Goal: Task Accomplishment & Management: Complete application form

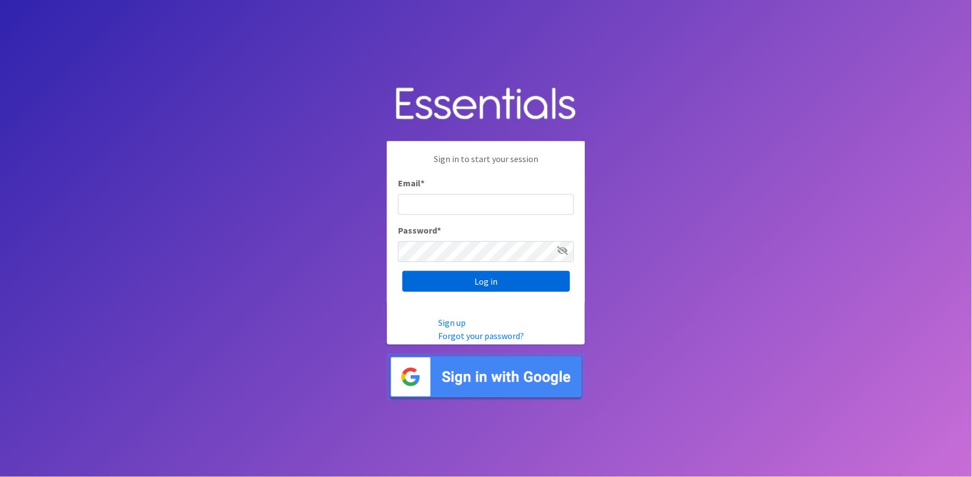
type input "shannon@HeartofOhiodiaperbank.org"
click at [468, 285] on input "Log in" at bounding box center [487, 281] width 168 height 21
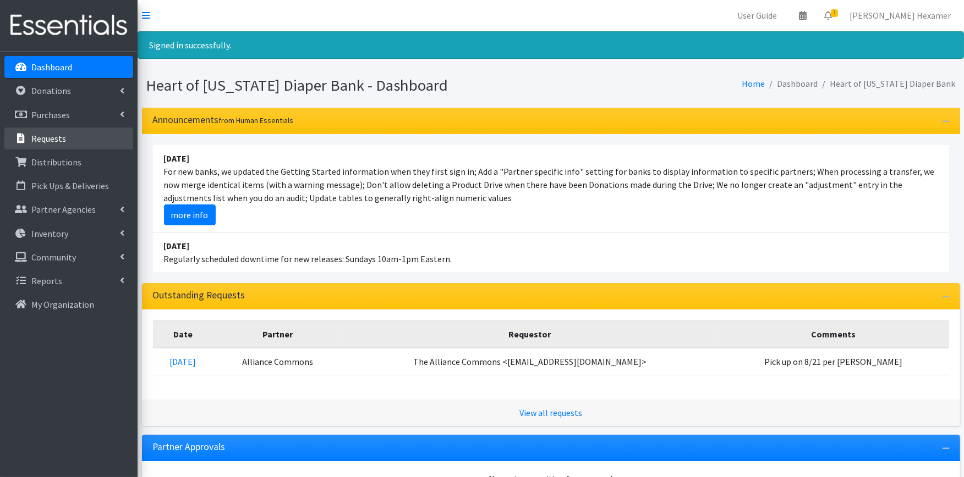
click at [35, 138] on p "Requests" at bounding box center [48, 138] width 35 height 11
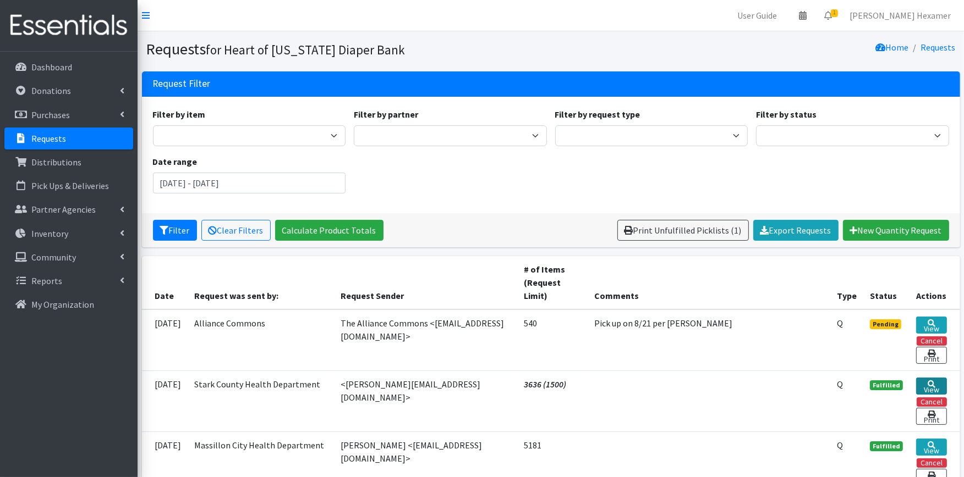
click at [927, 381] on icon at bounding box center [931, 385] width 8 height 8
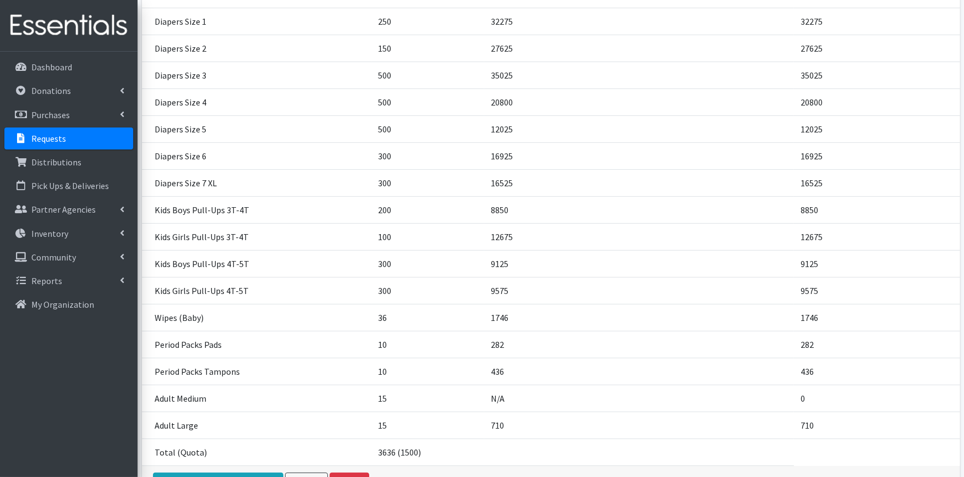
scroll to position [279, 0]
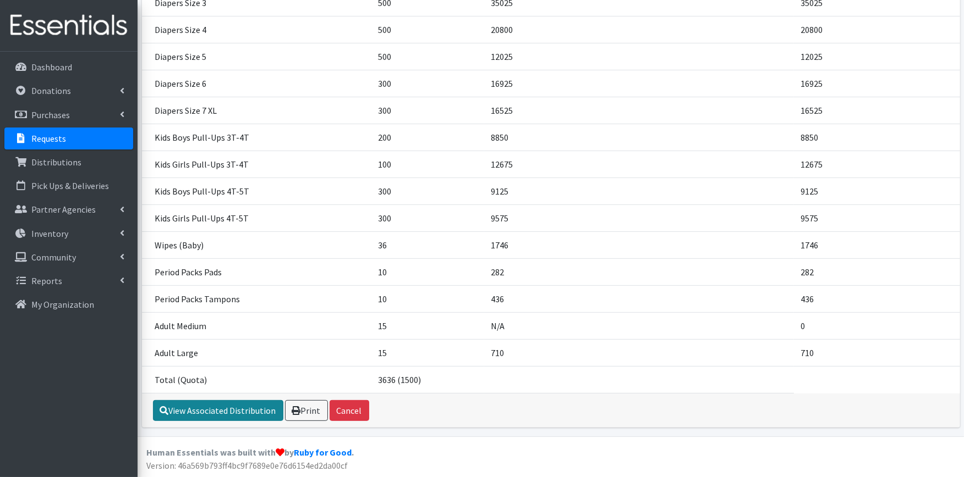
click at [199, 413] on link "View Associated Distribution" at bounding box center [218, 410] width 130 height 21
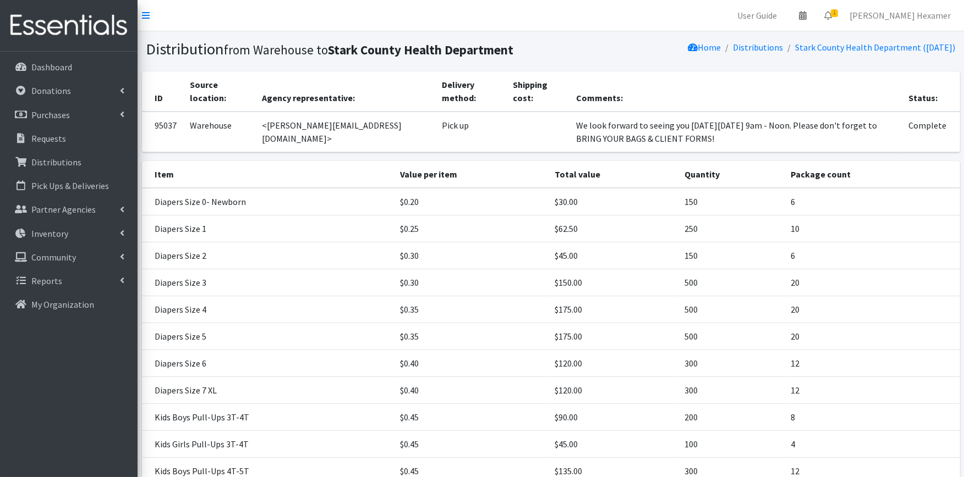
drag, startPoint x: 598, startPoint y: 135, endPoint x: 501, endPoint y: 123, distance: 98.0
click at [569, 123] on td "We look forward to seeing you on Tuesday, August 26 from 9am - Noon. Please don…" at bounding box center [735, 132] width 333 height 41
copy td "We look forward to seeing you on Tuesday, August 26 from 9am - Noon. Please don…"
click at [50, 141] on p "Requests" at bounding box center [48, 138] width 35 height 11
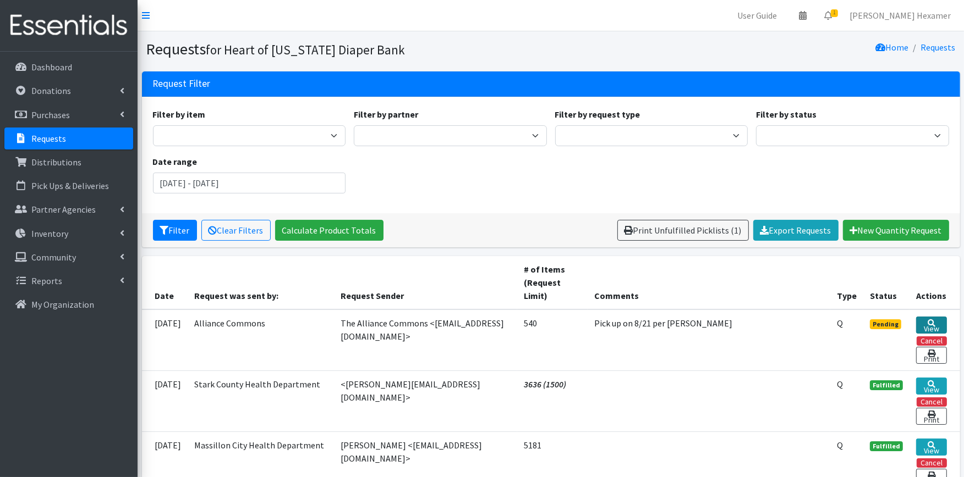
click at [939, 323] on link "View" at bounding box center [931, 325] width 31 height 17
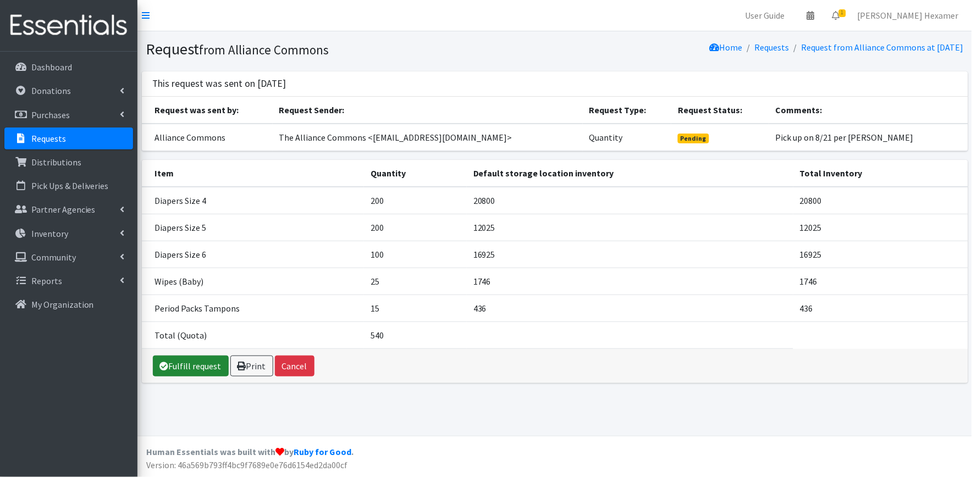
click at [168, 366] on link "Fulfill request" at bounding box center [191, 366] width 76 height 21
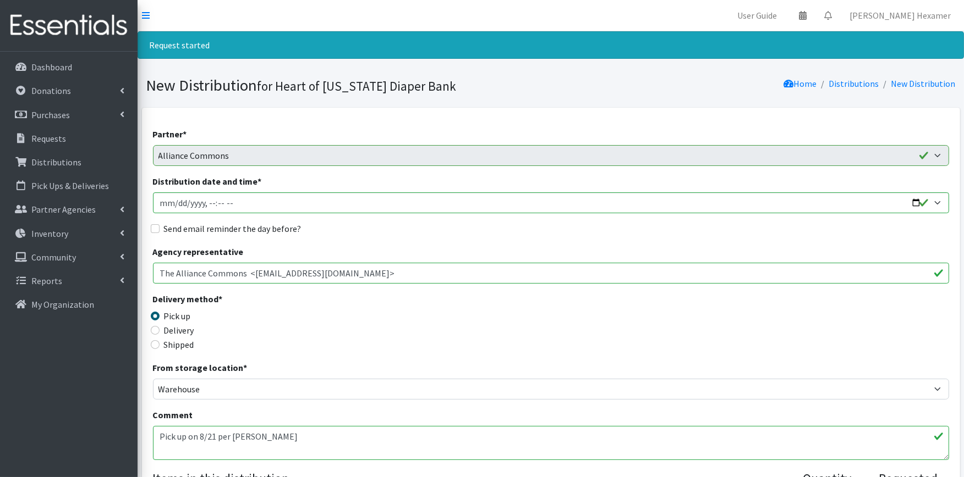
click at [305, 433] on textarea "Pick up on 8/21 per [PERSON_NAME]" at bounding box center [551, 443] width 796 height 34
paste textarea "We look forward to seeing you on Tuesday, August 26 from 9am - Noon. Please don…"
click at [297, 444] on textarea "Pick up on 8/21 per [PERSON_NAME]" at bounding box center [551, 443] width 796 height 34
drag, startPoint x: 297, startPoint y: 444, endPoint x: 270, endPoint y: 452, distance: 28.0
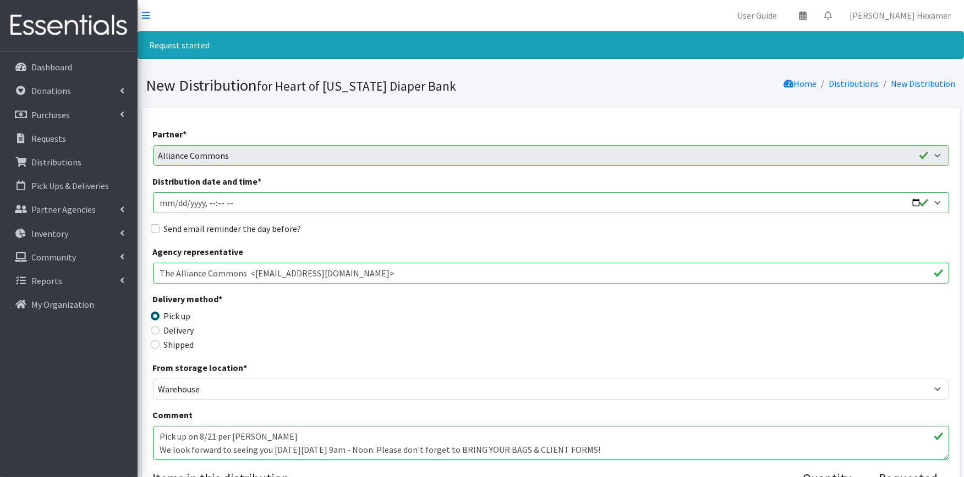
click at [270, 452] on textarea "Pick up on 8/21 per [PERSON_NAME]" at bounding box center [551, 443] width 796 height 34
click at [309, 438] on textarea "Pick up on 8/21 per [PERSON_NAME]" at bounding box center [551, 443] width 796 height 34
drag, startPoint x: 414, startPoint y: 433, endPoint x: 284, endPoint y: 437, distance: 129.8
click at [284, 437] on textarea "Pick up on 8/21 per [PERSON_NAME]" at bounding box center [551, 443] width 796 height 34
type textarea "Pick up on 8/21 per Shannon We look forward to seeing you this Thursday, August…"
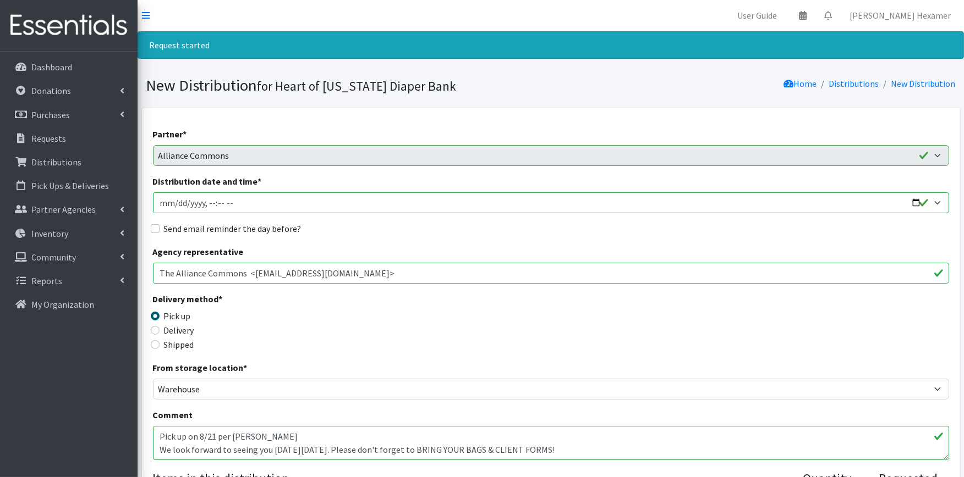
click at [250, 228] on label "Send email reminder the day before?" at bounding box center [233, 228] width 138 height 13
click at [160, 228] on input "Send email reminder the day before?" at bounding box center [155, 228] width 9 height 9
checkbox input "true"
click at [909, 200] on input "Distribution date and time *" at bounding box center [551, 203] width 796 height 21
click at [917, 202] on input "Distribution date and time *" at bounding box center [551, 203] width 796 height 21
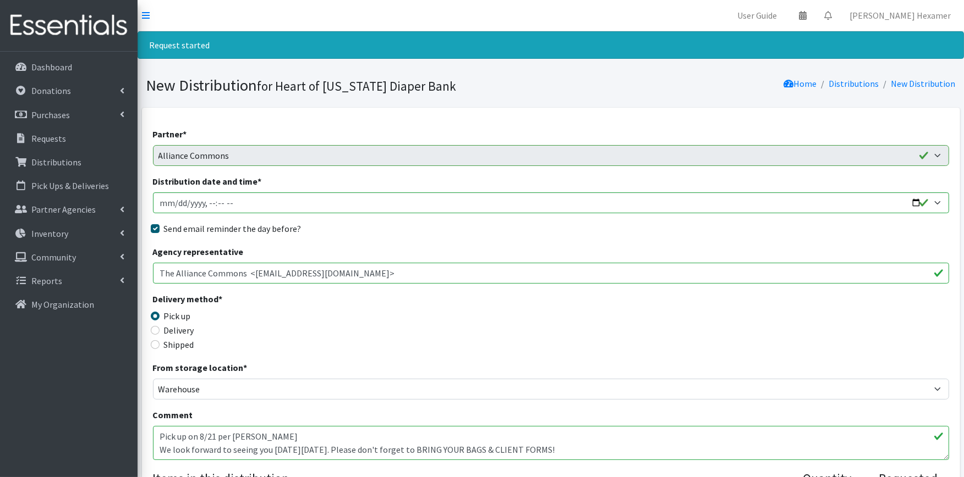
type input "2025-08-21T09:00"
click at [444, 222] on div "Send email reminder the day before?" at bounding box center [551, 228] width 796 height 13
click at [244, 227] on label "Send email reminder the day before?" at bounding box center [233, 228] width 138 height 13
click at [160, 227] on input "Send email reminder the day before?" at bounding box center [155, 228] width 9 height 9
click at [244, 227] on label "Send email reminder the day before?" at bounding box center [233, 228] width 138 height 13
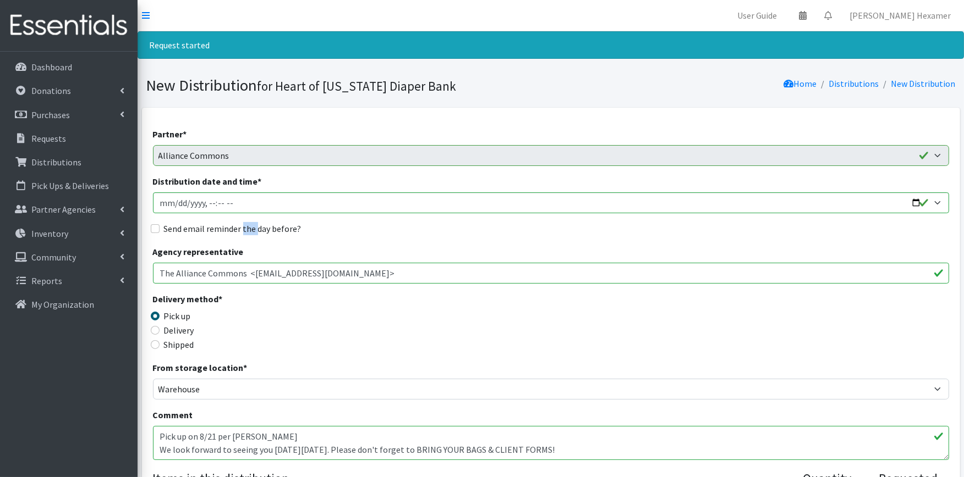
click at [160, 227] on input "Send email reminder the day before?" at bounding box center [155, 228] width 9 height 9
checkbox input "true"
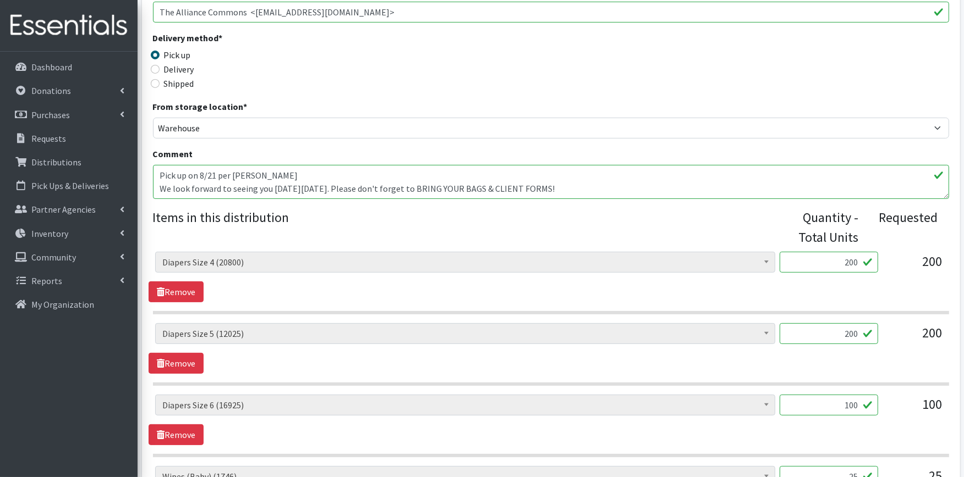
scroll to position [427, 0]
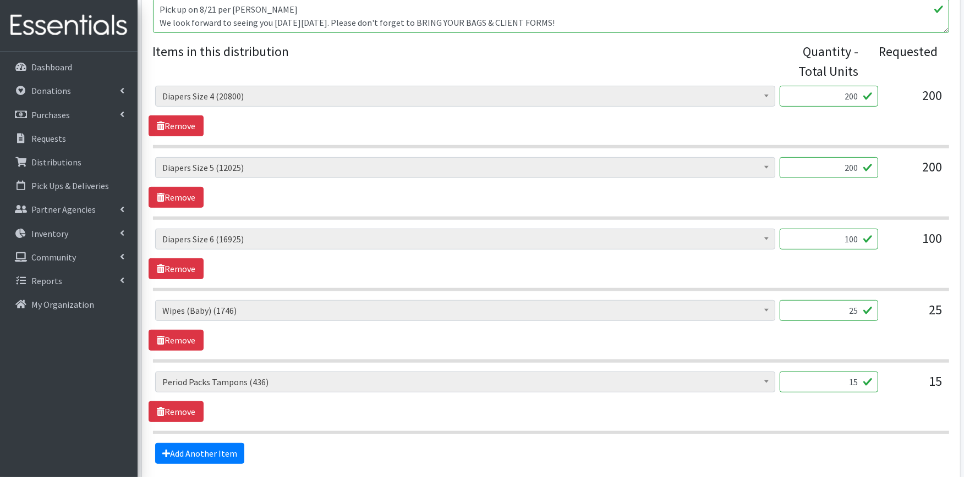
drag, startPoint x: 846, startPoint y: 387, endPoint x: 868, endPoint y: 385, distance: 22.1
click at [846, 387] on input "15" at bounding box center [828, 382] width 98 height 21
type input "5"
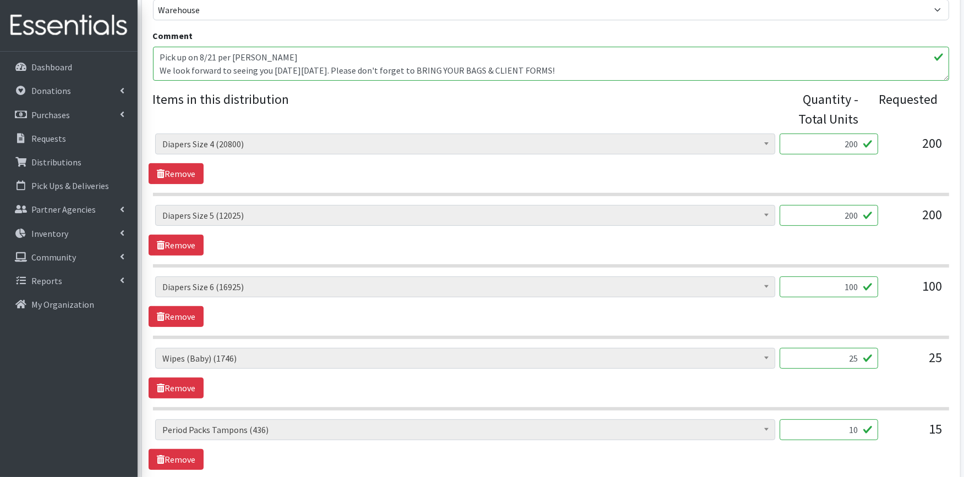
scroll to position [305, 0]
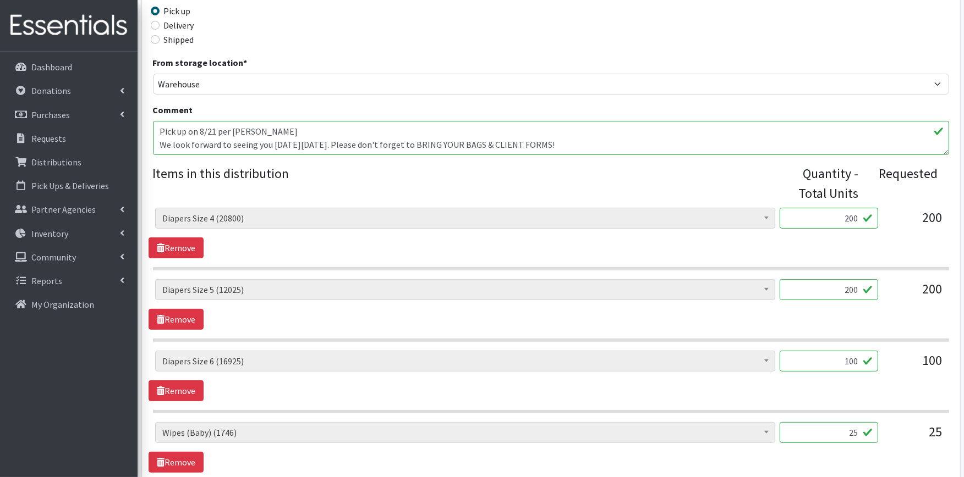
type input "10"
click at [891, 420] on div "Adult XXX Large (0) Adult Large (710) Adult XX Large (0) Adult Medium (0) Adult…" at bounding box center [551, 382] width 796 height 349
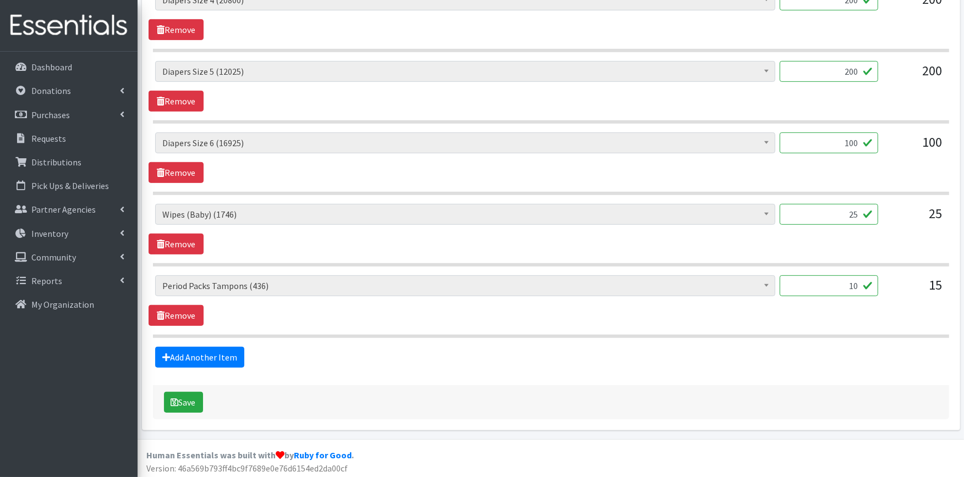
scroll to position [527, 0]
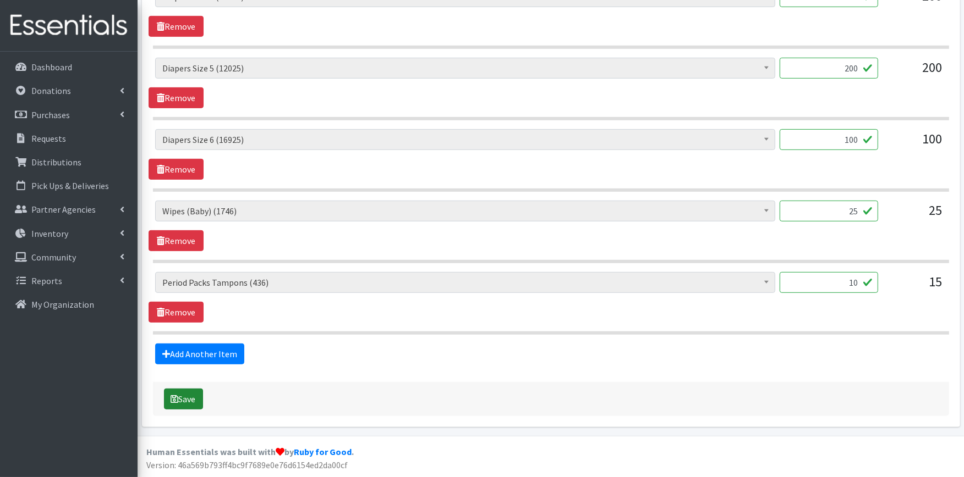
click at [189, 397] on button "Save" at bounding box center [183, 399] width 39 height 21
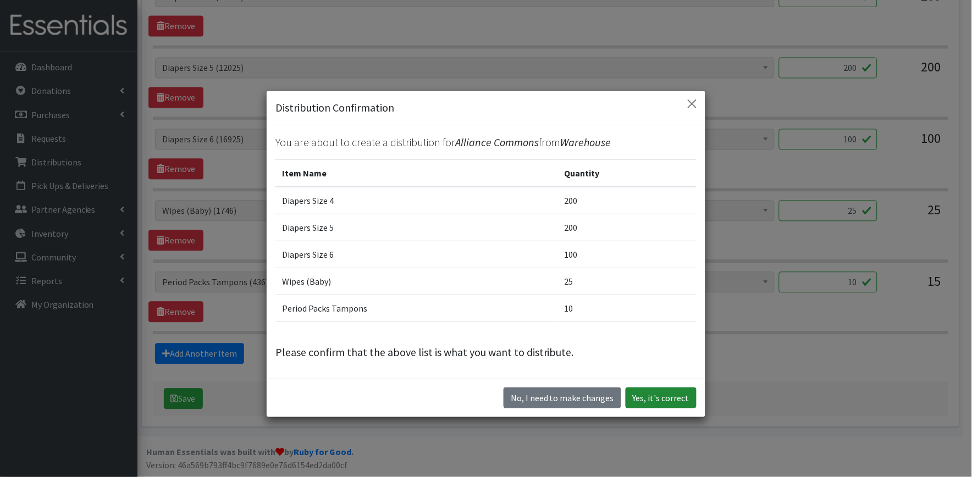
click at [662, 391] on button "Yes, it's correct" at bounding box center [661, 398] width 71 height 21
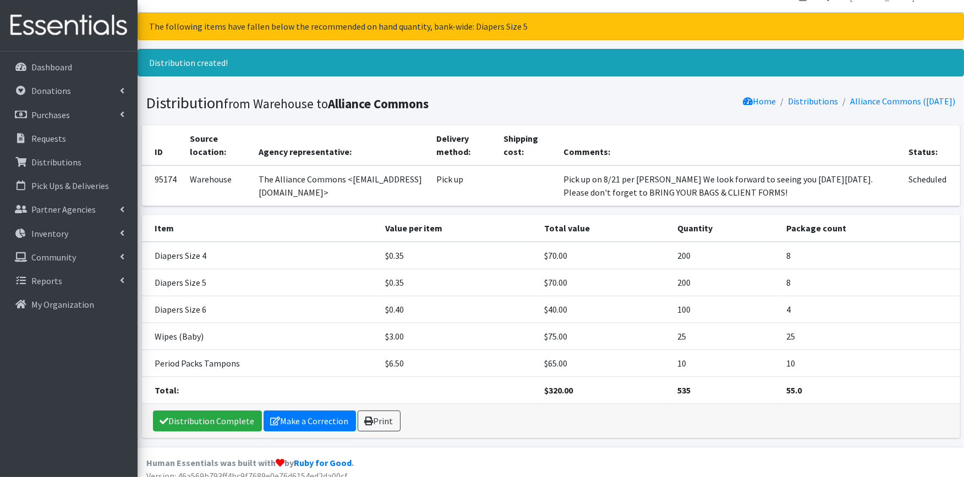
scroll to position [29, 0]
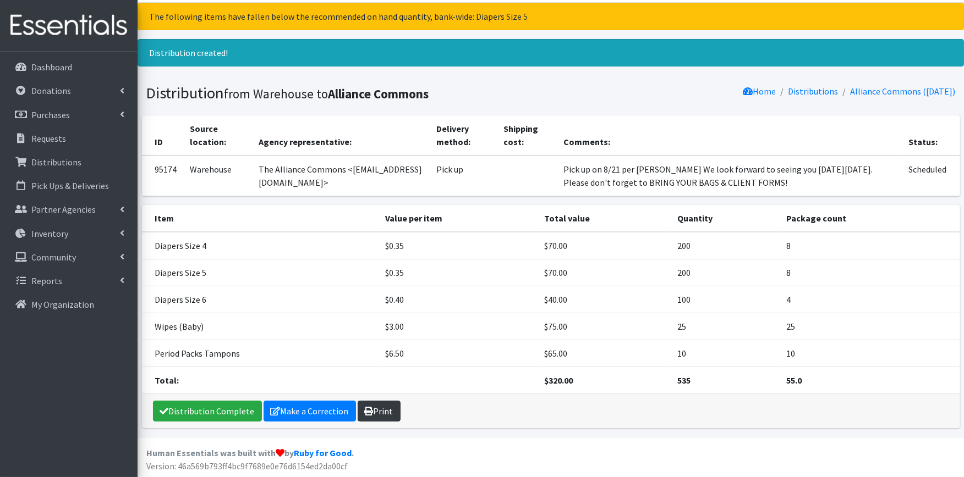
click at [376, 405] on link "Print" at bounding box center [379, 411] width 43 height 21
click at [194, 410] on link "Distribution Complete" at bounding box center [207, 411] width 109 height 21
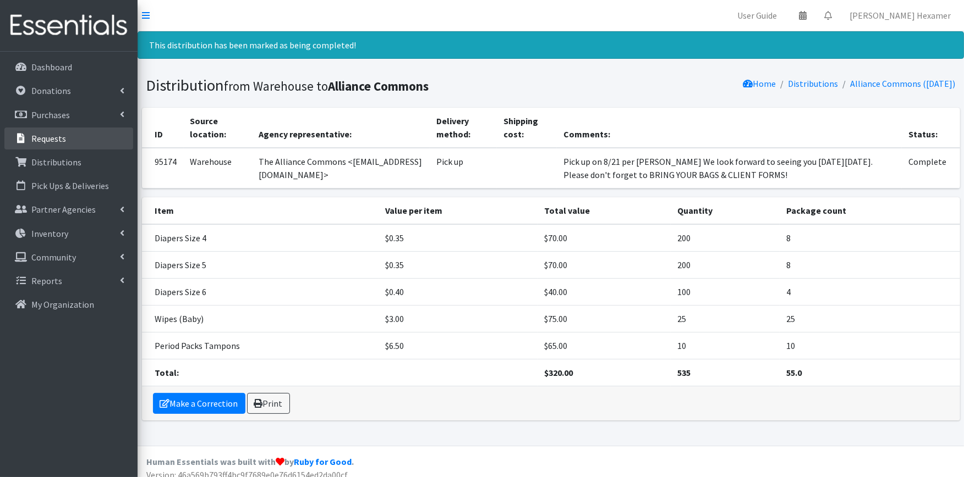
click at [52, 141] on p "Requests" at bounding box center [48, 138] width 35 height 11
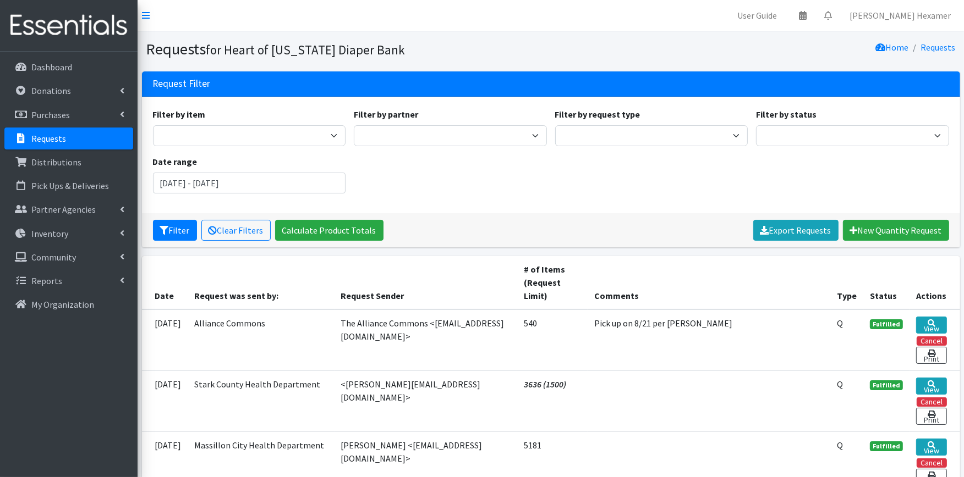
drag, startPoint x: 76, startPoint y: 19, endPoint x: 521, endPoint y: 189, distance: 476.8
click at [521, 189] on div "Filter by item Adult Large Adult Medium Adult Small Adult X Large Adult X-Small…" at bounding box center [551, 155] width 804 height 95
